Goal: Information Seeking & Learning: Learn about a topic

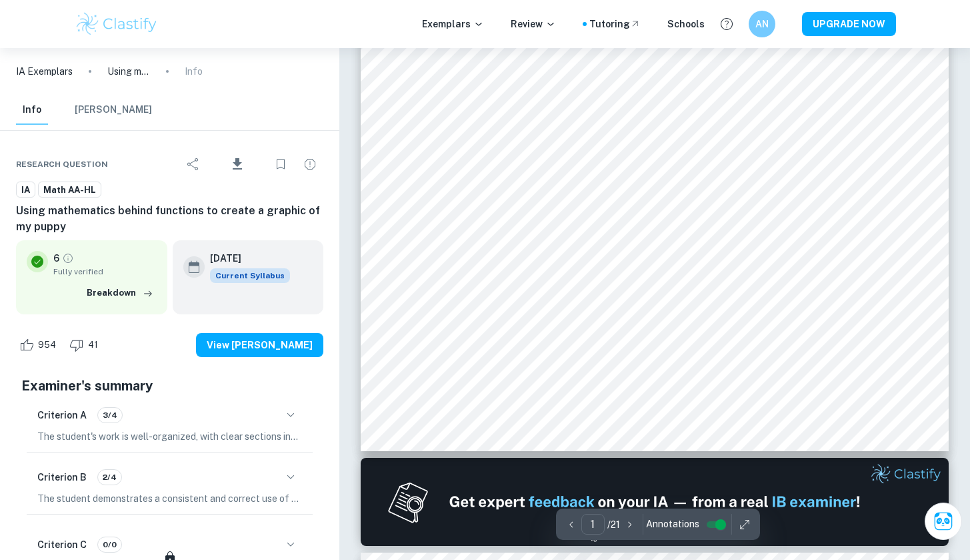
scroll to position [917, 0]
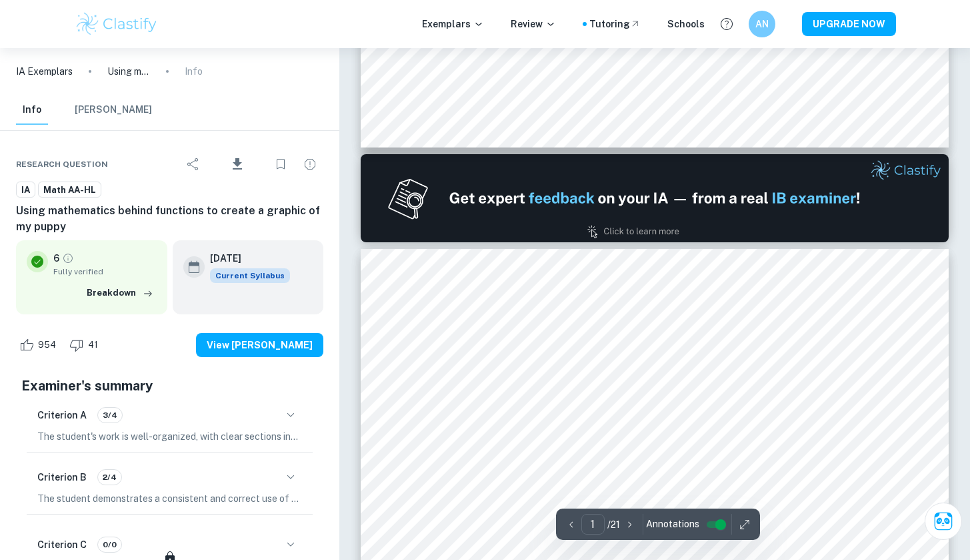
type input "2"
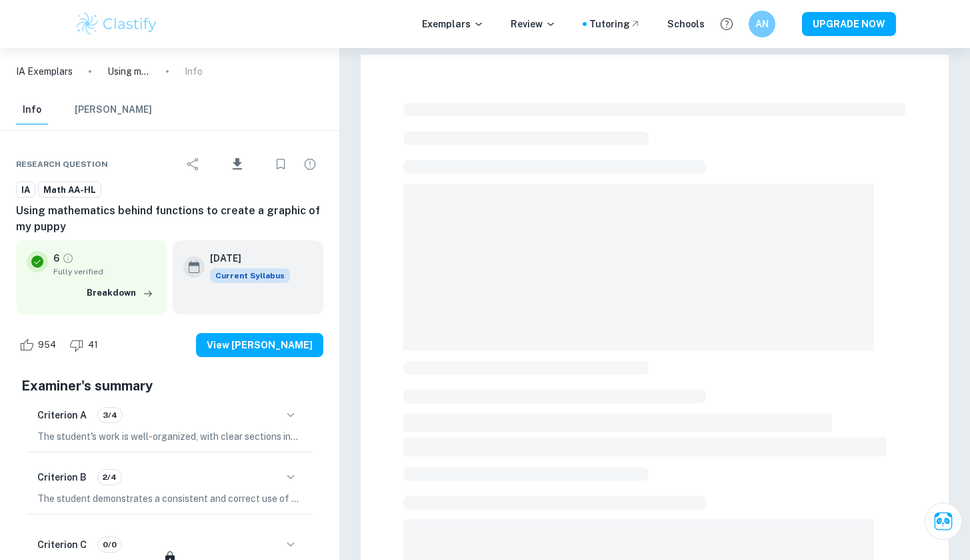
checkbox input "true"
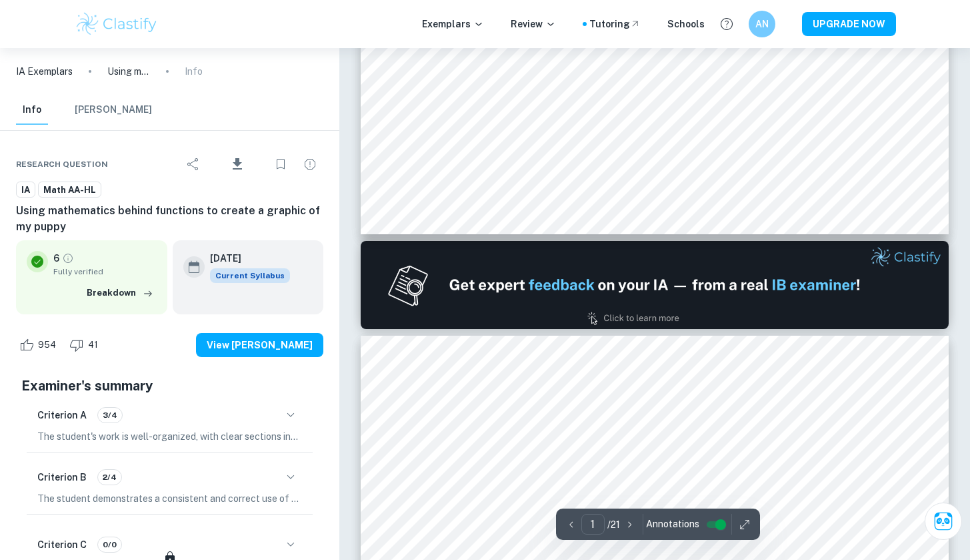
type input "2"
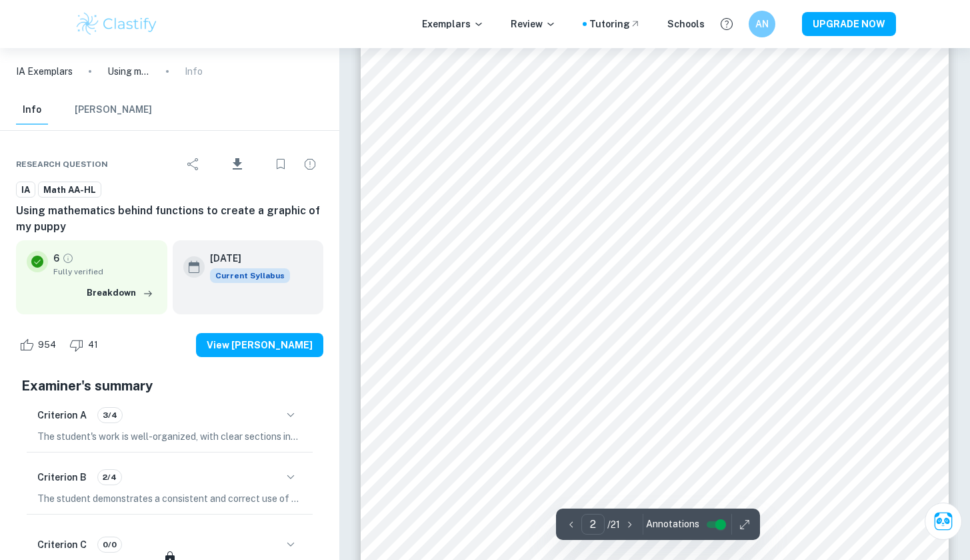
scroll to position [909, 0]
